Goal: Task Accomplishment & Management: Use online tool/utility

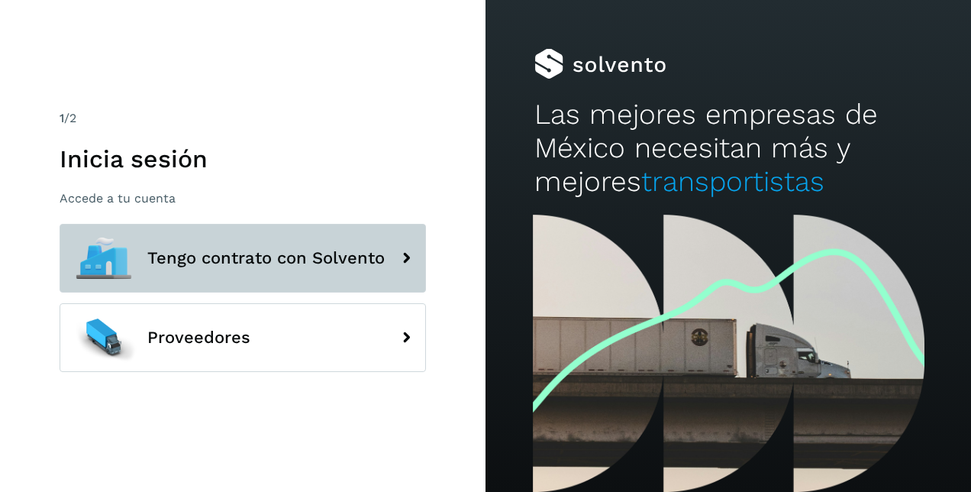
click at [334, 255] on span "Tengo contrato con Solvento" at bounding box center [266, 258] width 238 height 18
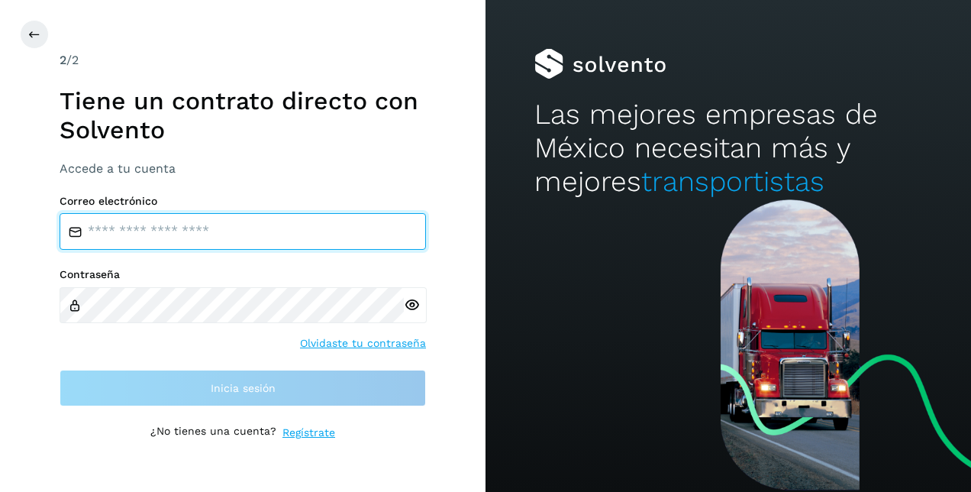
type input "**********"
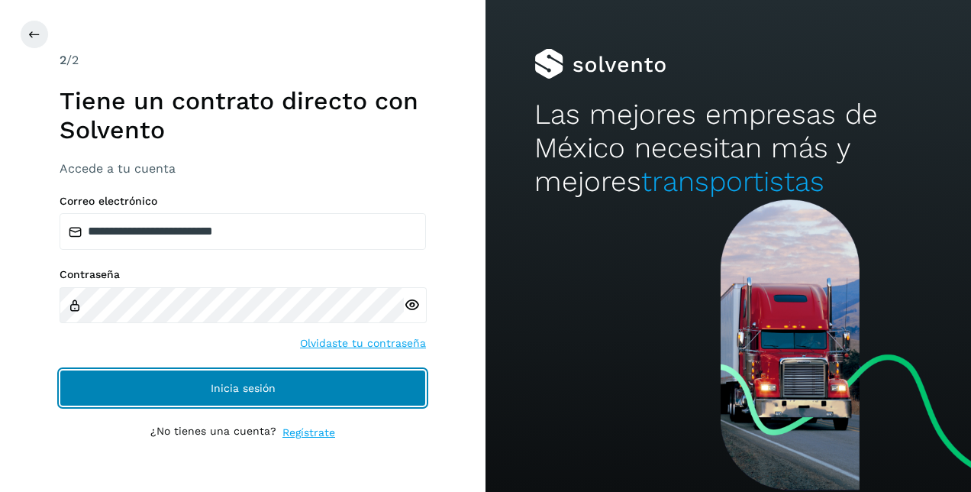
click at [234, 399] on button "Inicia sesión" at bounding box center [243, 388] width 367 height 37
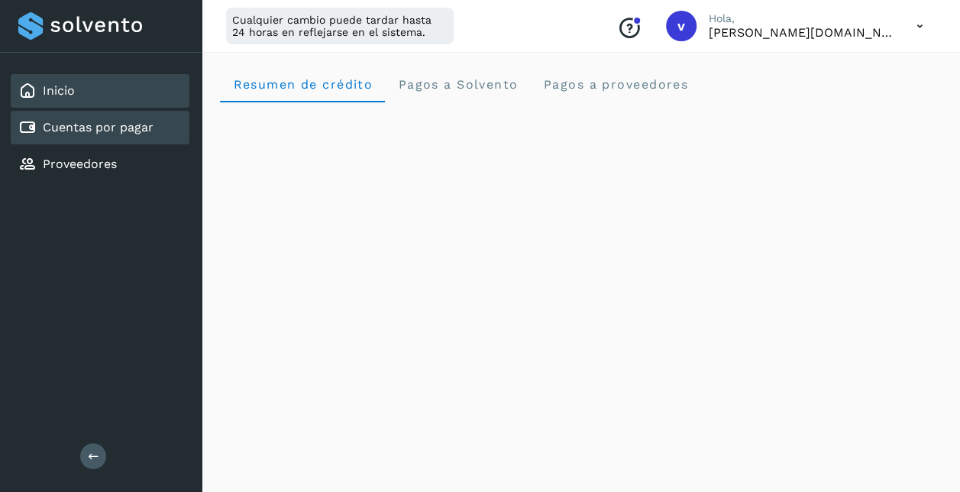
click at [110, 128] on link "Cuentas por pagar" at bounding box center [98, 127] width 111 height 15
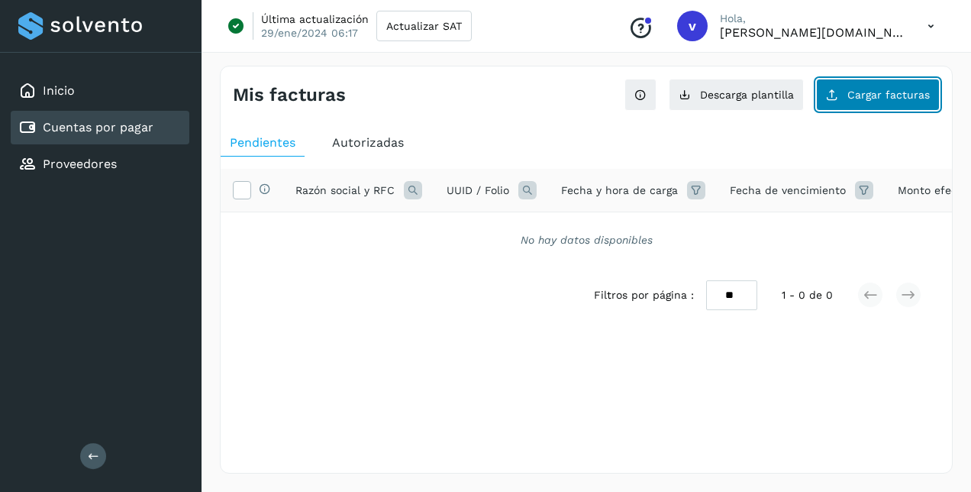
click at [880, 95] on span "Cargar facturas" at bounding box center [889, 94] width 82 height 11
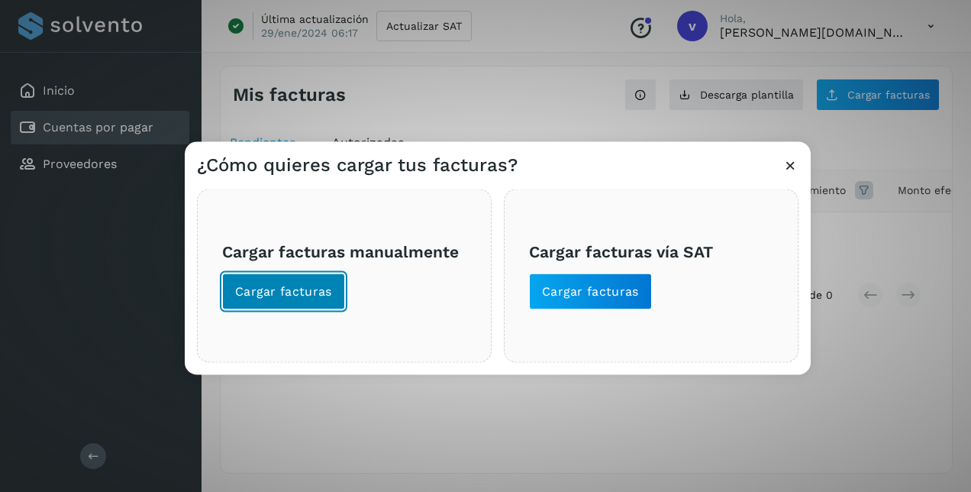
click at [296, 283] on span "Cargar facturas" at bounding box center [283, 291] width 97 height 17
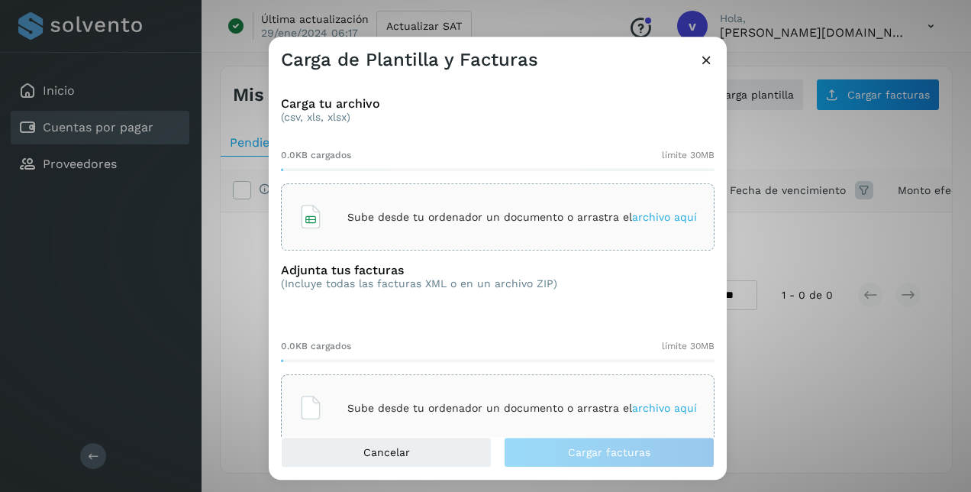
click at [664, 218] on span "archivo aquí" at bounding box center [664, 217] width 65 height 12
click at [667, 404] on span "archivo aquí" at bounding box center [664, 408] width 65 height 12
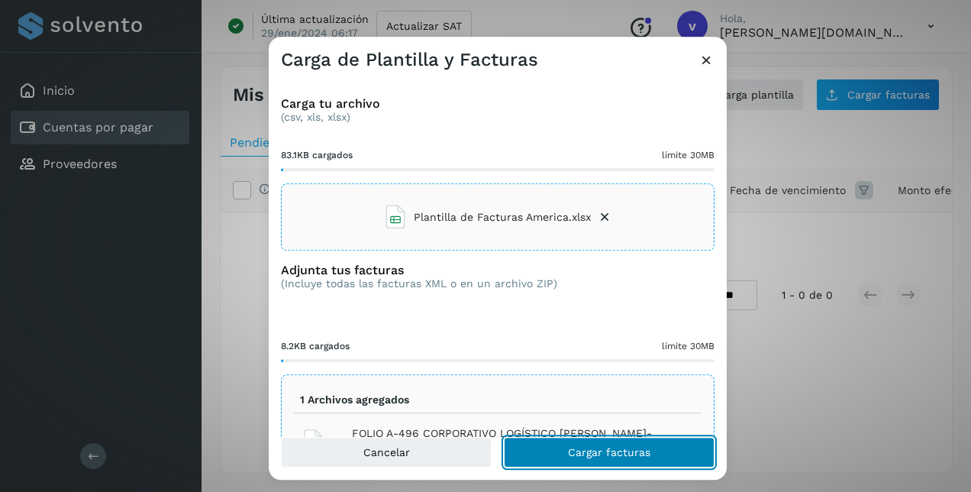
click at [570, 451] on span "Cargar facturas" at bounding box center [609, 452] width 82 height 11
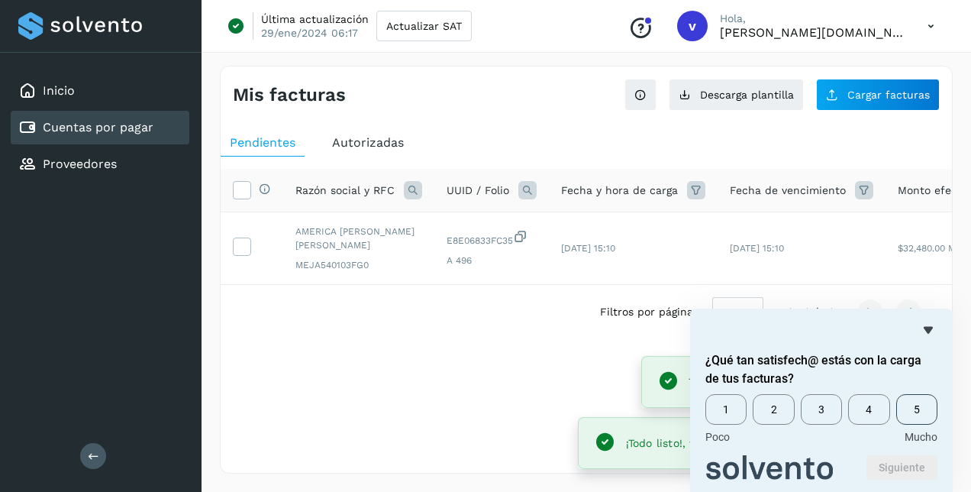
click at [915, 412] on span "5" at bounding box center [917, 409] width 41 height 31
click at [898, 464] on button "Siguiente" at bounding box center [902, 467] width 71 height 24
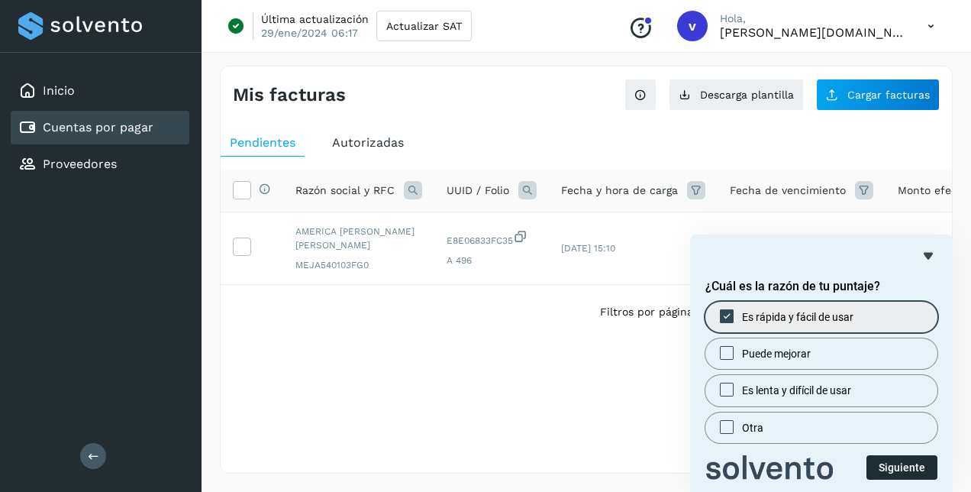
click at [910, 464] on button "Siguiente" at bounding box center [902, 467] width 71 height 24
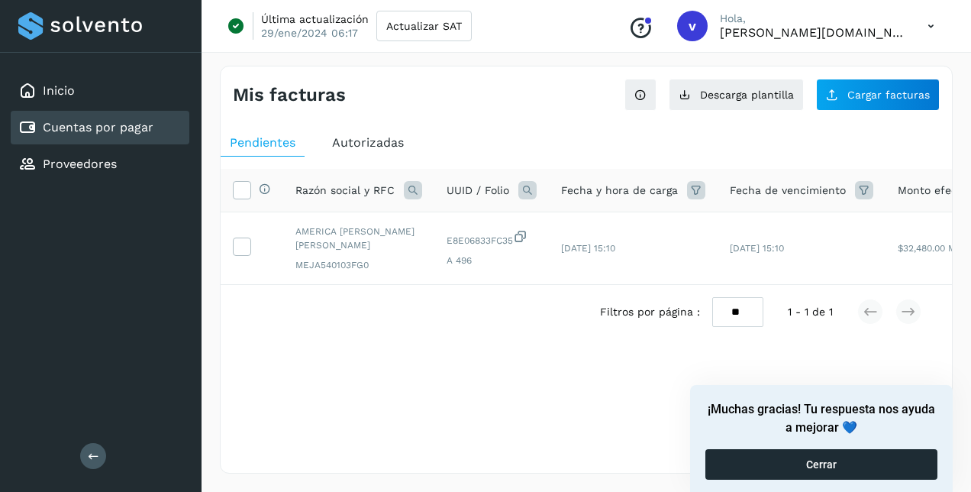
click at [872, 470] on button "Cerrar" at bounding box center [822, 464] width 232 height 31
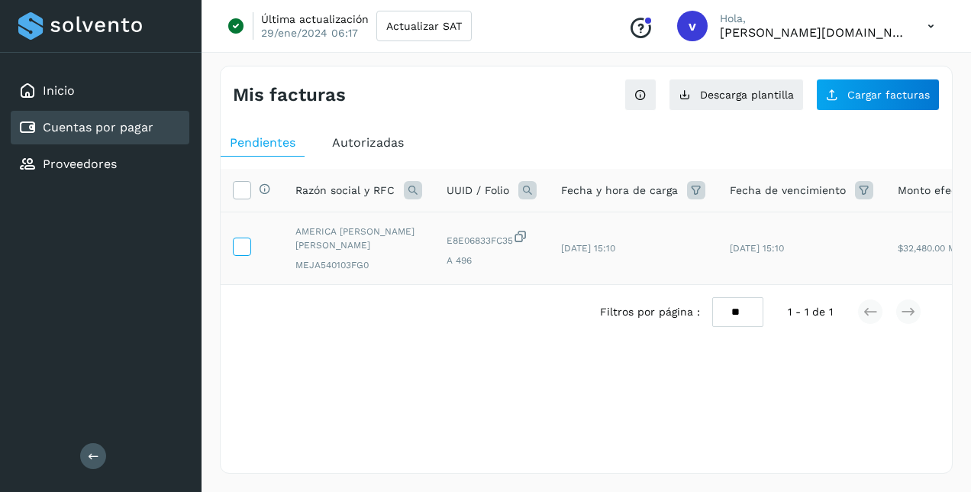
click at [247, 247] on icon at bounding box center [242, 246] width 16 height 16
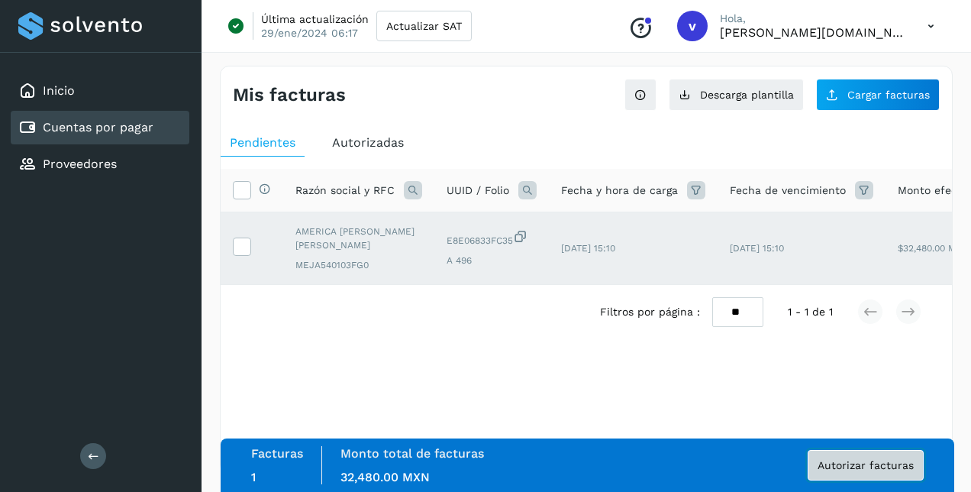
click at [839, 463] on span "Autorizar facturas" at bounding box center [866, 465] width 96 height 11
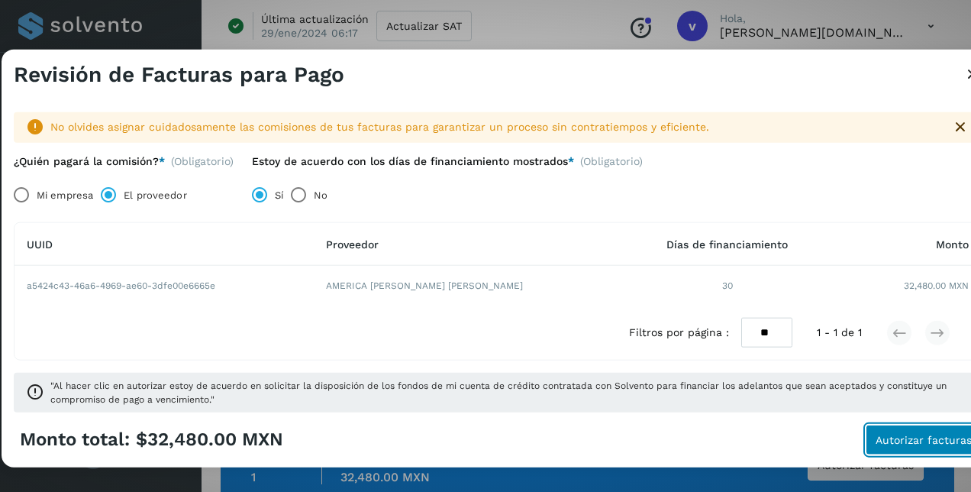
click at [910, 437] on span "Autorizar facturas" at bounding box center [924, 439] width 96 height 11
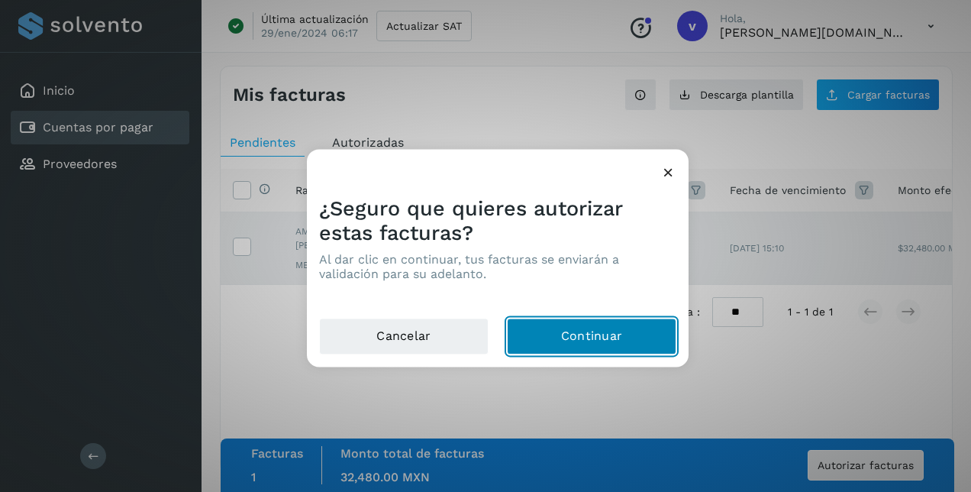
click at [611, 327] on button "Continuar" at bounding box center [592, 336] width 170 height 37
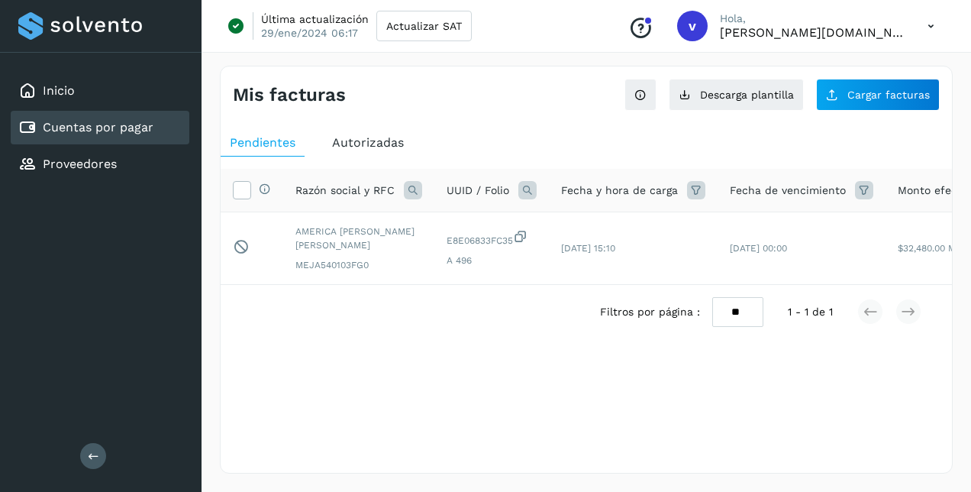
click at [933, 26] on icon at bounding box center [931, 26] width 31 height 31
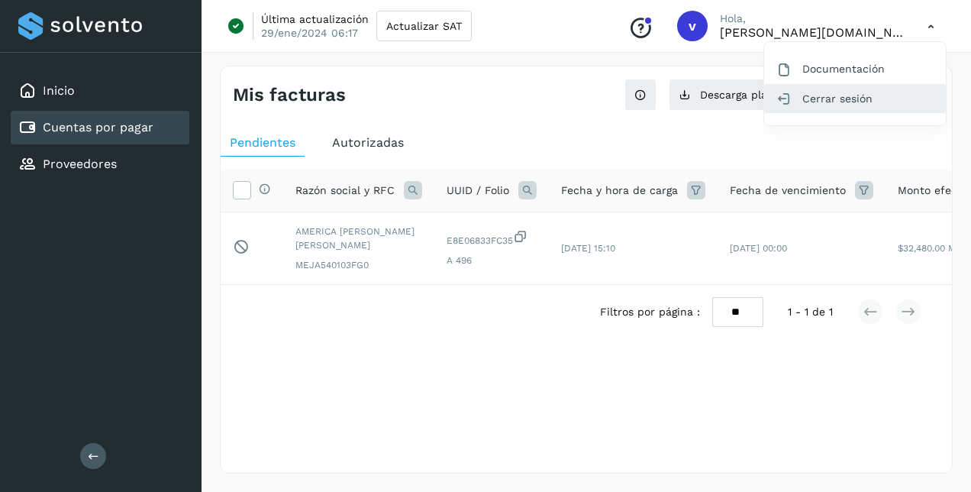
click at [839, 105] on div "Cerrar sesión" at bounding box center [855, 98] width 182 height 29
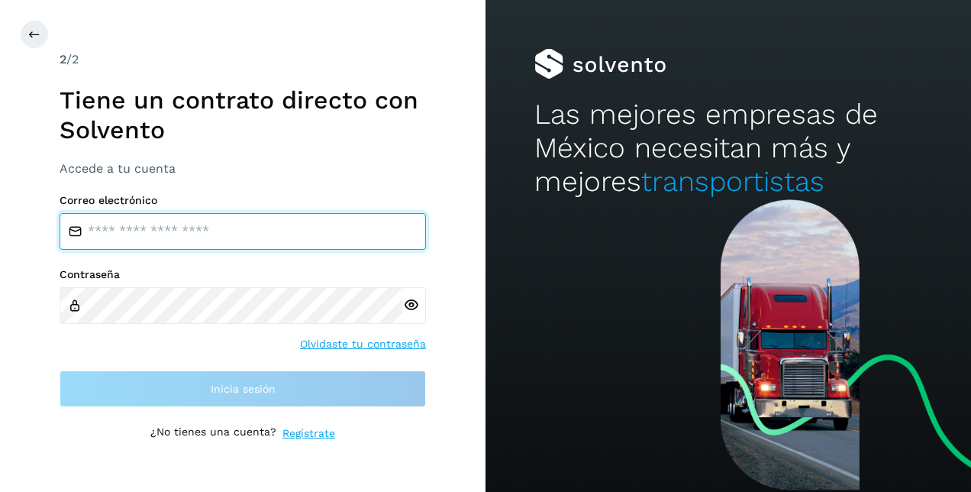
type input "**********"
